Goal: Transaction & Acquisition: Book appointment/travel/reservation

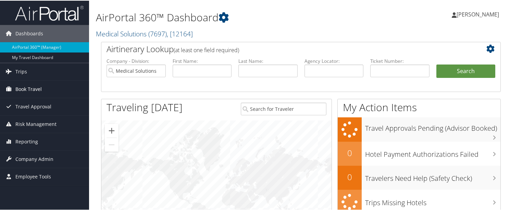
click at [36, 88] on span "Book Travel" at bounding box center [28, 88] width 26 height 17
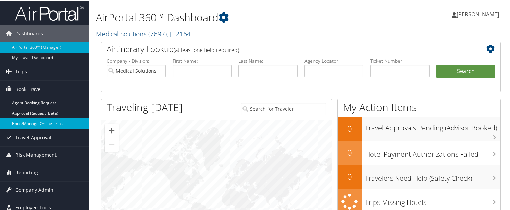
click at [31, 121] on link "Book/Manage Online Trips" at bounding box center [44, 122] width 89 height 10
